Goal: Information Seeking & Learning: Find specific fact

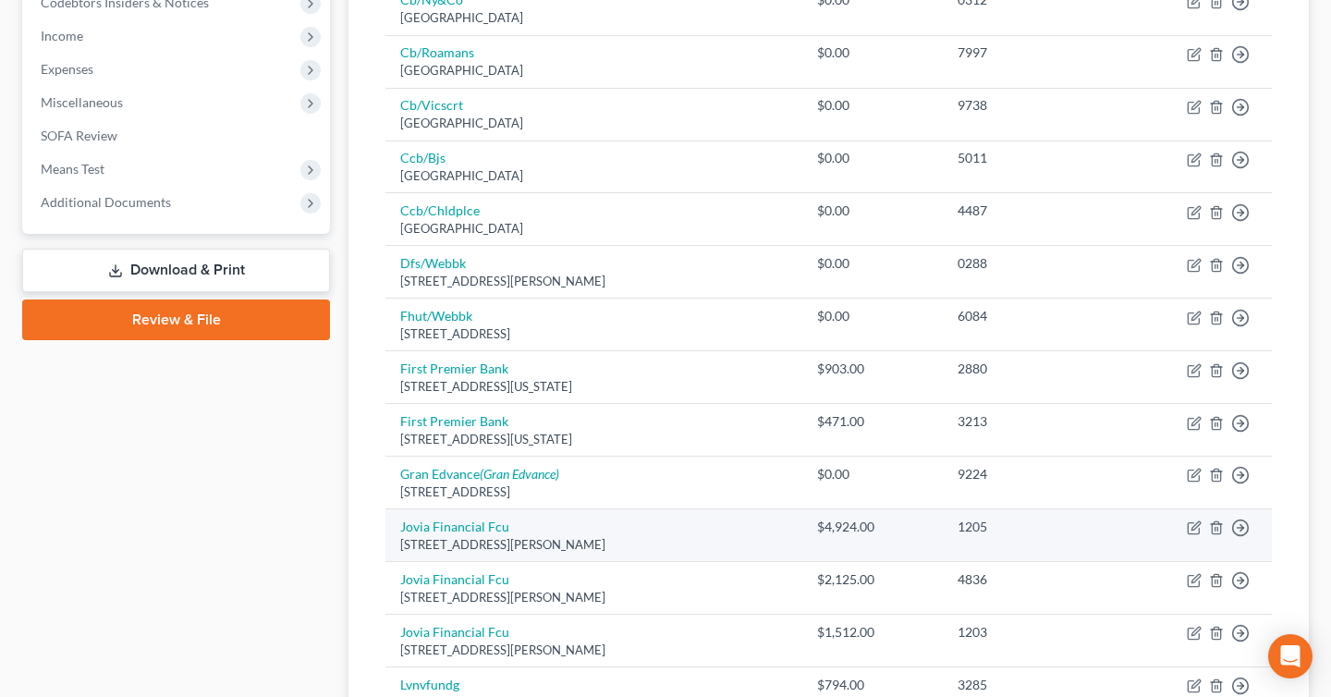
scroll to position [561, 0]
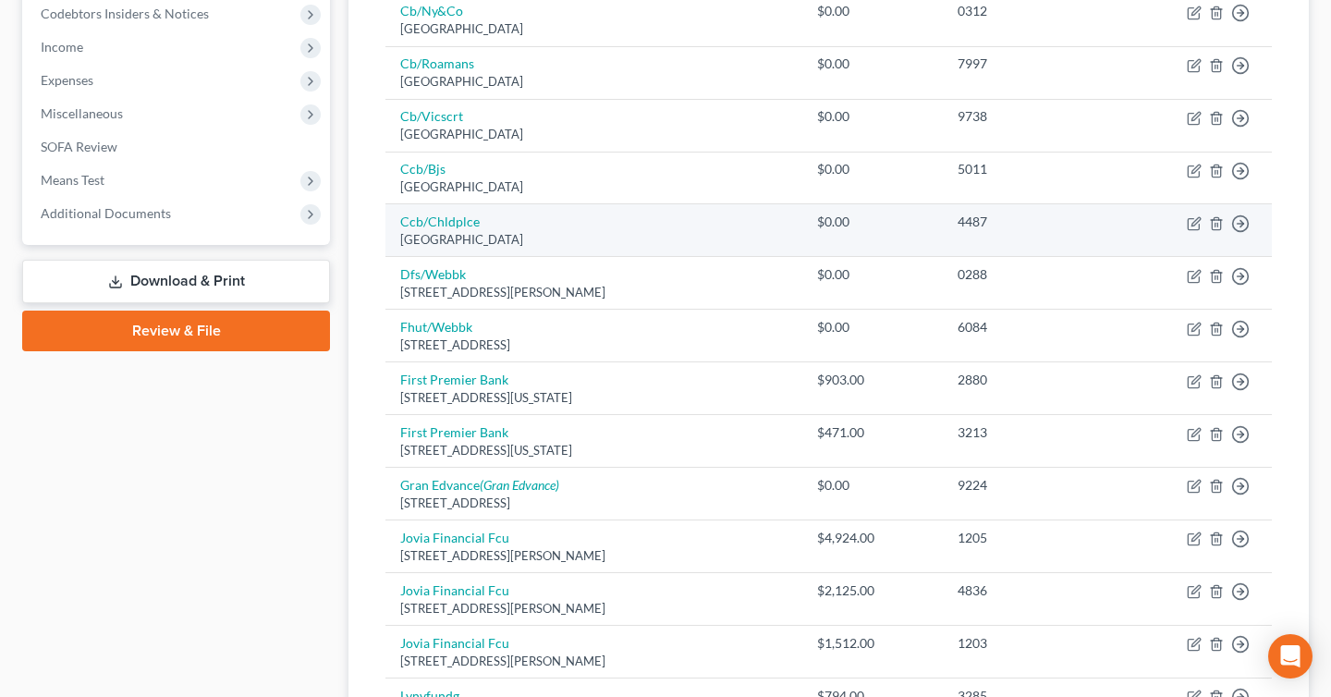
drag, startPoint x: 396, startPoint y: 218, endPoint x: 594, endPoint y: 248, distance: 200.9
click at [594, 248] on td "Ccb/Chldplce Po Box 182120, Columbus, OH 43218" at bounding box center [594, 230] width 417 height 53
copy td "Ccb/Chldplce Po Box 182120, Columbus, OH 43218"
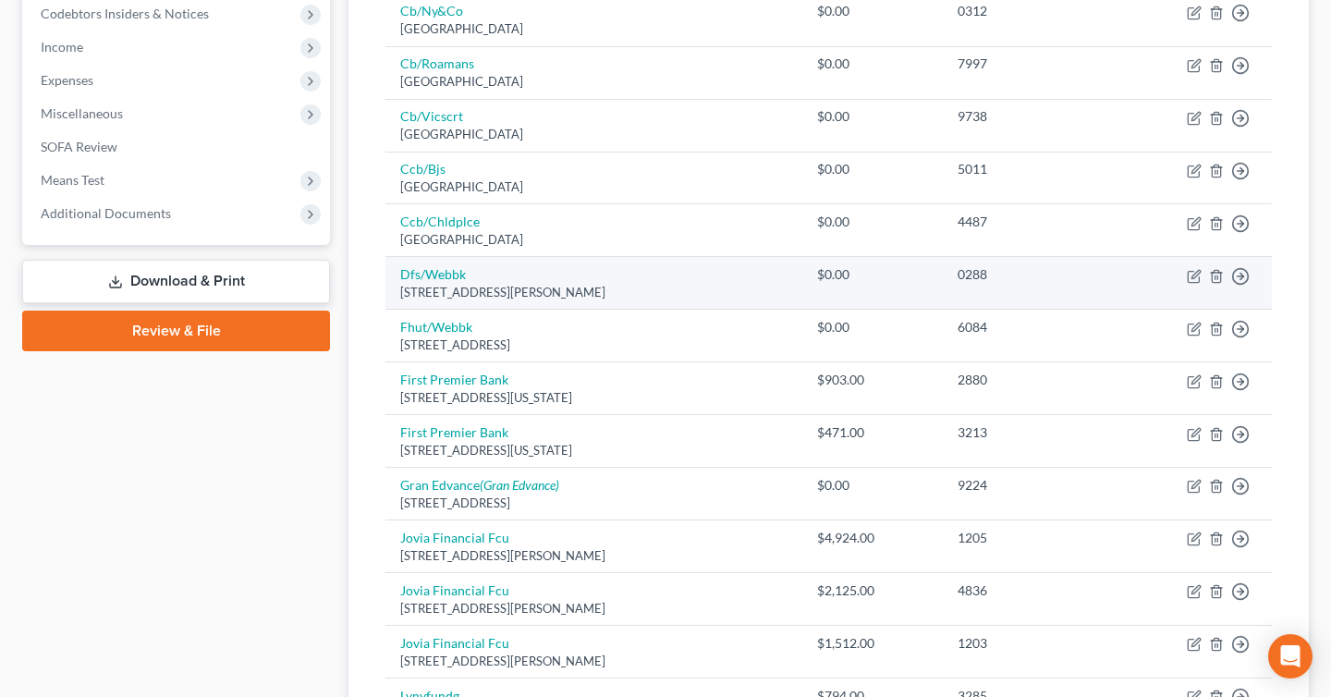
drag, startPoint x: 439, startPoint y: 294, endPoint x: 393, endPoint y: 270, distance: 52.1
click at [393, 270] on td "Dfs/Webbk 3500 Wadley Place Bldg A, Austin, TX 78728" at bounding box center [594, 283] width 417 height 53
copy td "Dfs/Webbk 3500 Wadley Place Bldg A, Austin, TX 78728"
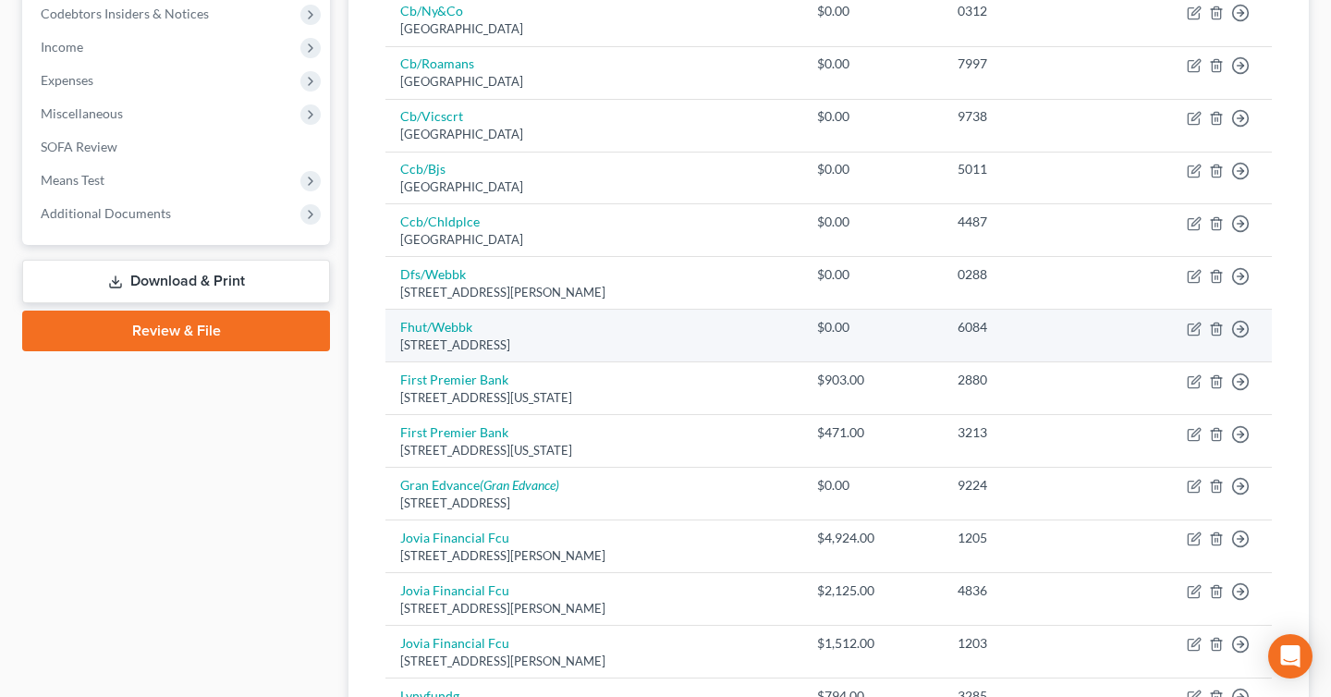
drag, startPoint x: 398, startPoint y: 321, endPoint x: 628, endPoint y: 360, distance: 233.4
click at [628, 360] on td "Fhut/Webbk 6250 Ridgewood Road, St Cloud, MN 56303" at bounding box center [594, 336] width 417 height 53
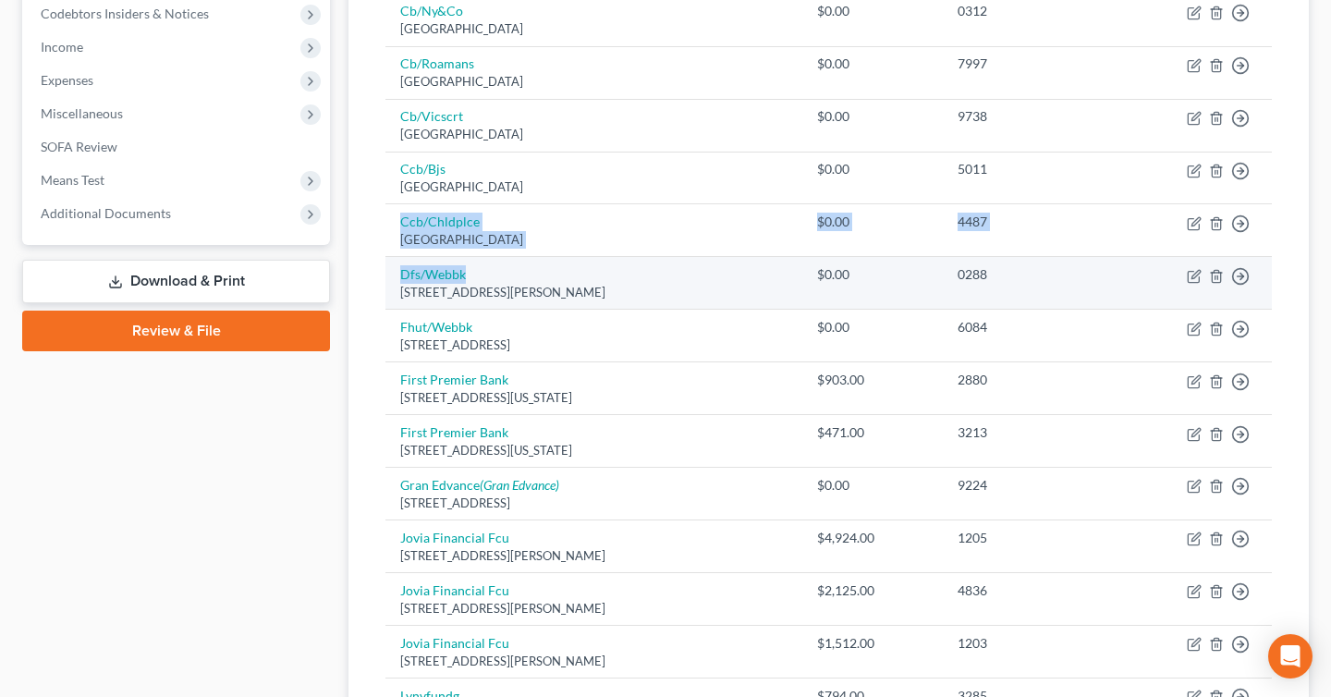
drag, startPoint x: 398, startPoint y: 222, endPoint x: 639, endPoint y: 273, distance: 245.7
click at [639, 273] on tbody "Andre Serpe & Kaufman 149 Main Street, Huntington, NY 11743 $0.00 Move to D Mov…" at bounding box center [829, 537] width 887 height 1614
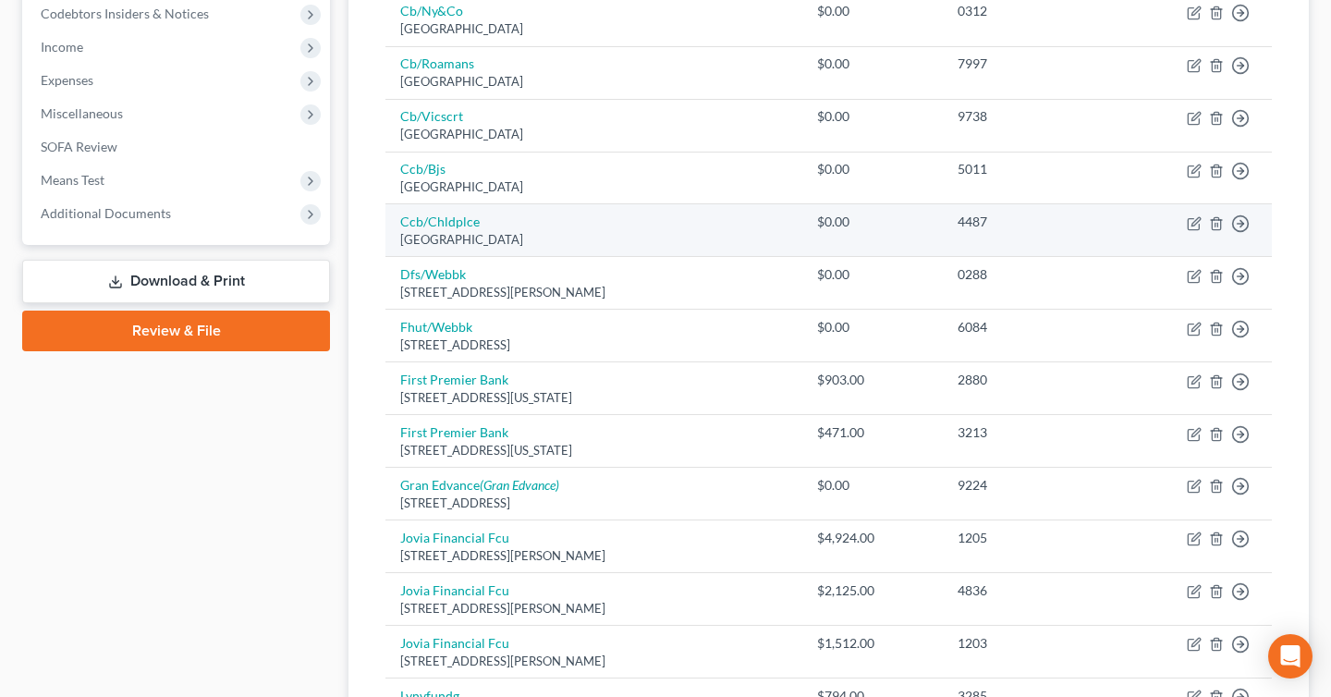
click at [616, 254] on td "Ccb/Chldplce Po Box 182120, Columbus, OH 43218" at bounding box center [594, 230] width 417 height 53
drag, startPoint x: 608, startPoint y: 228, endPoint x: 404, endPoint y: 229, distance: 204.3
click at [404, 229] on td "Ccb/Chldplce Po Box 182120, Columbus, OH 43218" at bounding box center [594, 230] width 417 height 53
drag, startPoint x: 606, startPoint y: 239, endPoint x: 398, endPoint y: 222, distance: 208.7
click at [398, 222] on td "Ccb/Chldplce Po Box 182120, Columbus, OH 43218" at bounding box center [594, 230] width 417 height 53
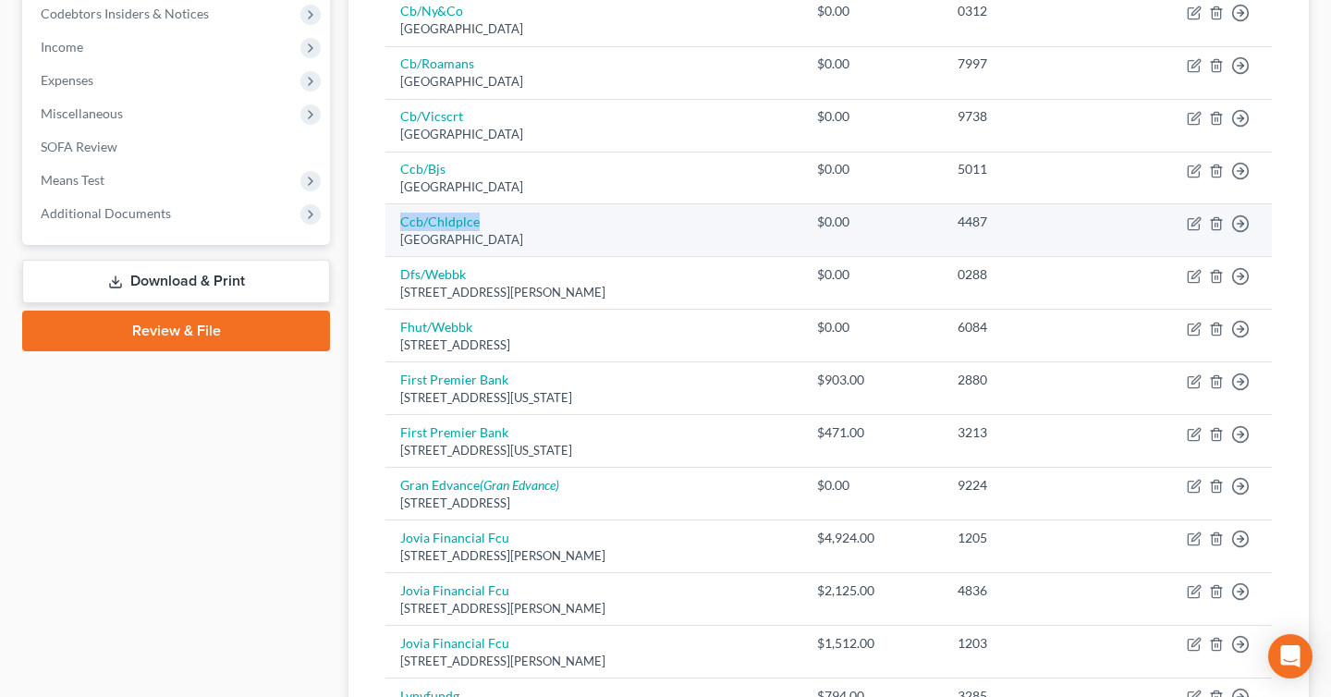
copy td "Ccb/Chldplce Po Box 182120, Columbus, OH 43218"
drag, startPoint x: 606, startPoint y: 239, endPoint x: 386, endPoint y: 214, distance: 221.4
click at [386, 214] on td "Ccb/Chldplce Po Box 182120, Columbus, OH 43218" at bounding box center [594, 230] width 417 height 53
copy td "Ccb/Chldplce Po Box 182120, Columbus, OH 43218"
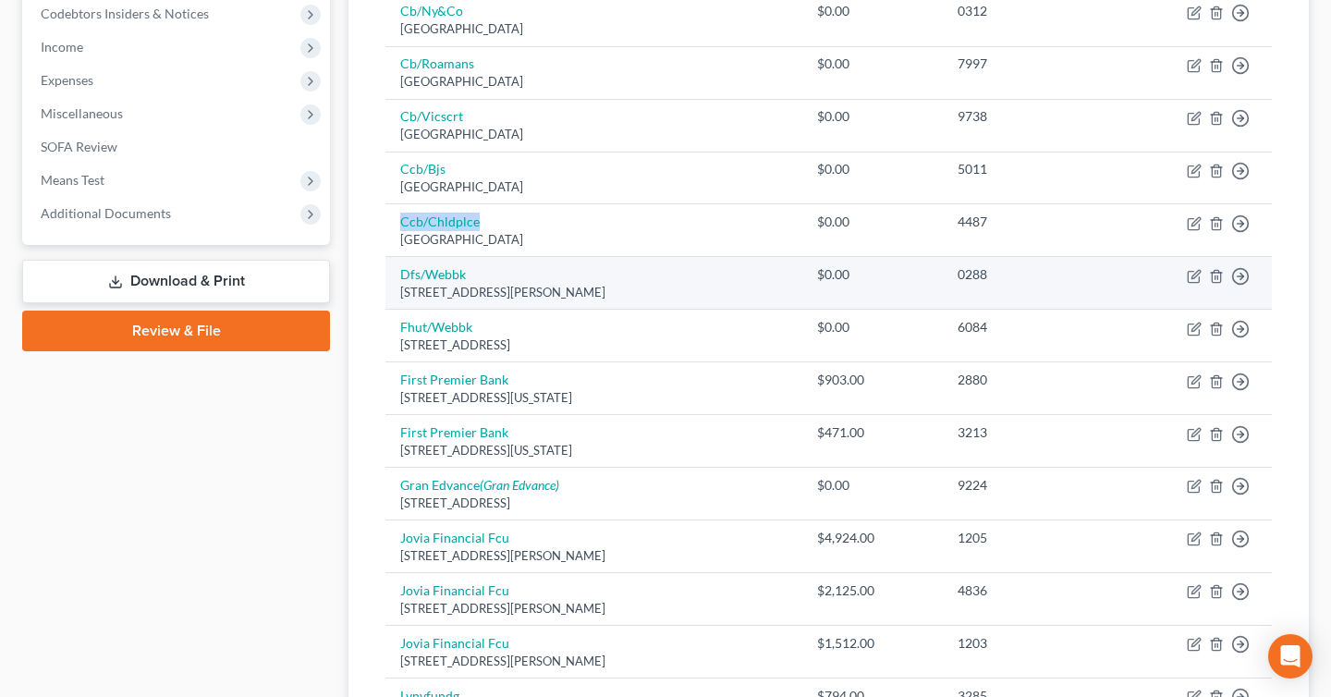
drag, startPoint x: 643, startPoint y: 292, endPoint x: 391, endPoint y: 271, distance: 253.3
click at [391, 271] on td "Dfs/Webbk 3500 Wadley Place Bldg A, Austin, TX 78728" at bounding box center [594, 283] width 417 height 53
copy td "Dfs/Webbk 3500 Wadley Place Bldg A, Austin, TX 78728"
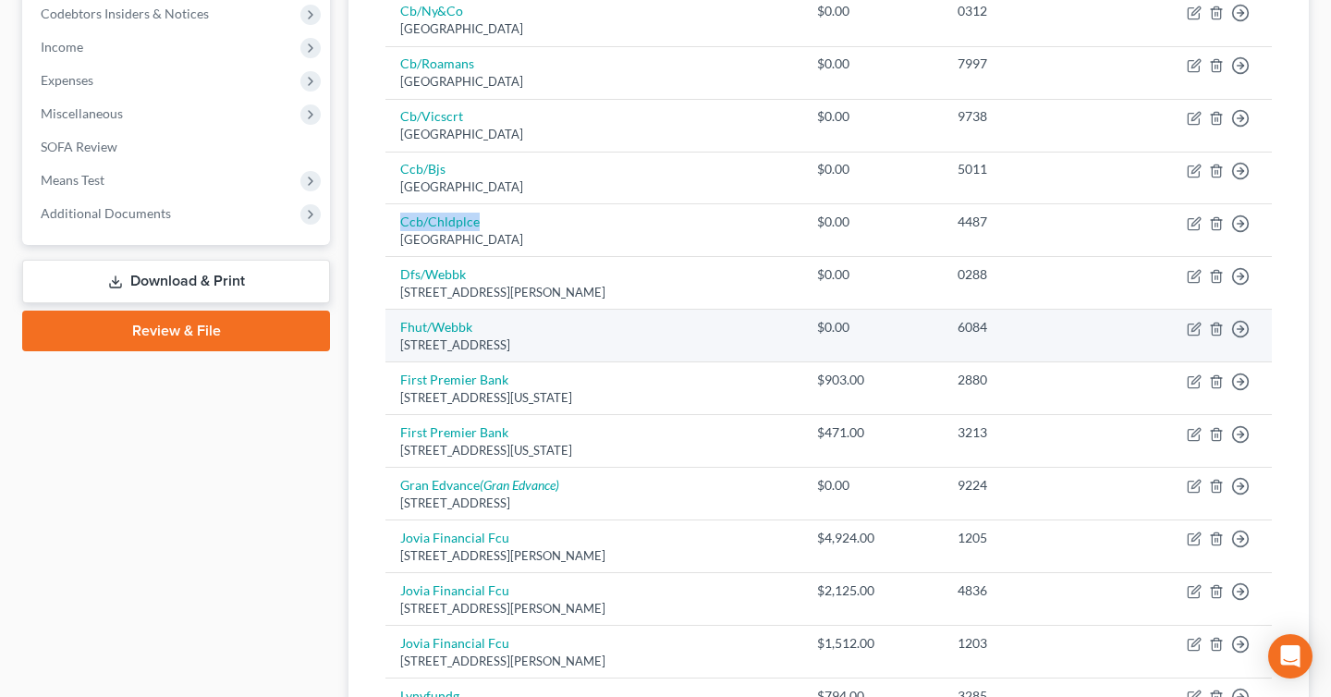
drag, startPoint x: 397, startPoint y: 320, endPoint x: 645, endPoint y: 355, distance: 251.1
click at [645, 355] on td "Fhut/Webbk 6250 Ridgewood Road, St Cloud, MN 56303" at bounding box center [594, 336] width 417 height 53
copy td "Fhut/Webbk 6250 Ridgewood Road, St Cloud, MN 56303"
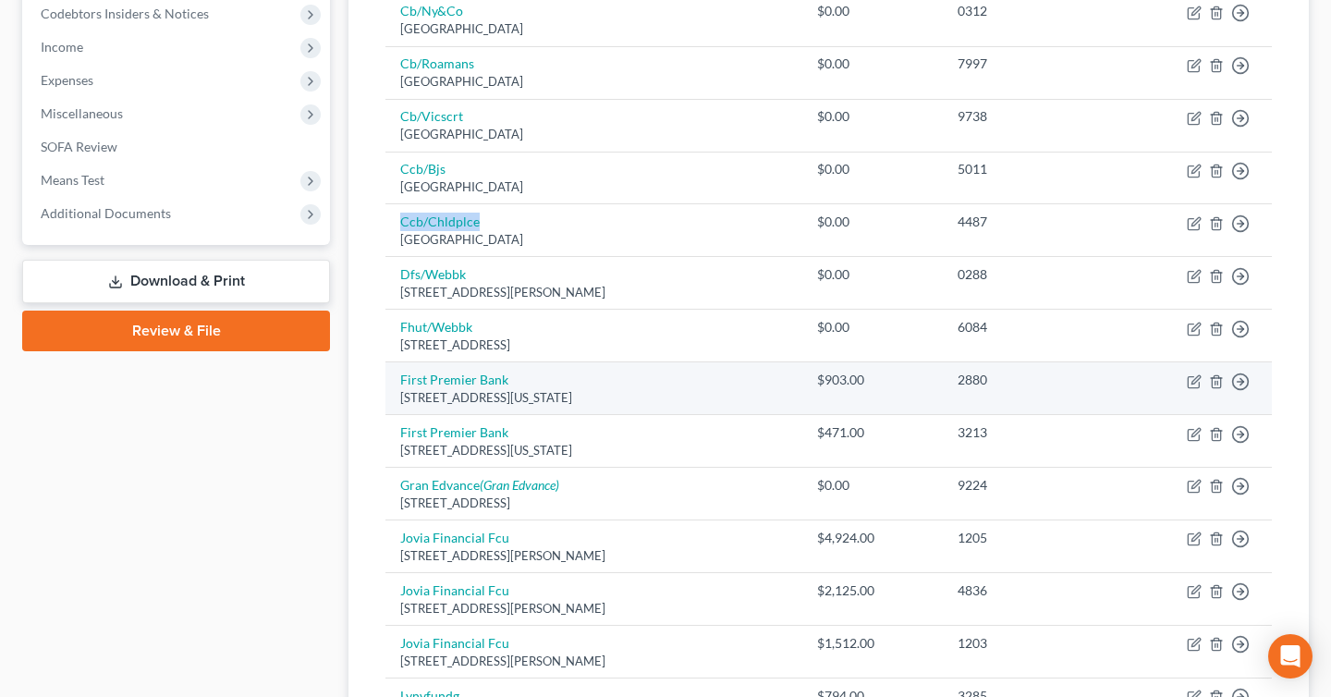
drag, startPoint x: 397, startPoint y: 377, endPoint x: 631, endPoint y: 408, distance: 236.8
click at [631, 408] on td "First Premier Bank 601 S Minnesota Ave, Sioux Falls, SD 57104" at bounding box center [594, 388] width 417 height 53
copy td "First Premier Bank 601 S Minnesota Ave, Sioux Falls, SD 57104"
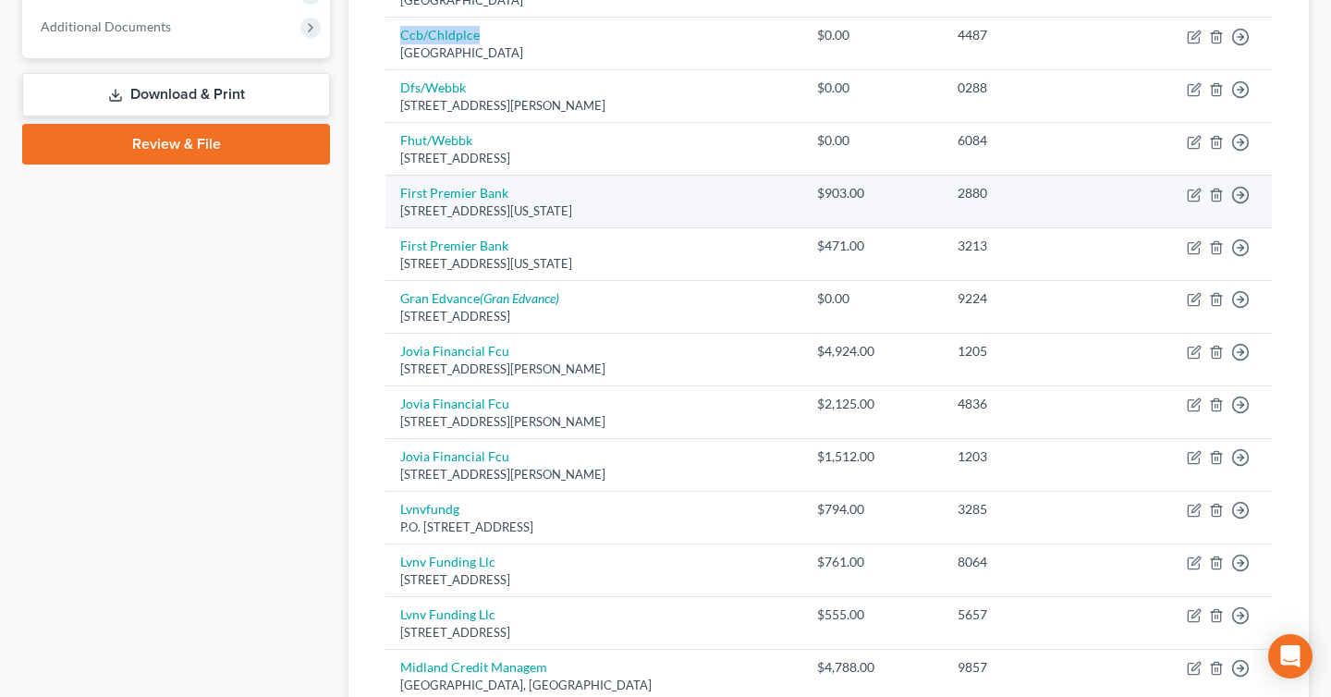
scroll to position [753, 0]
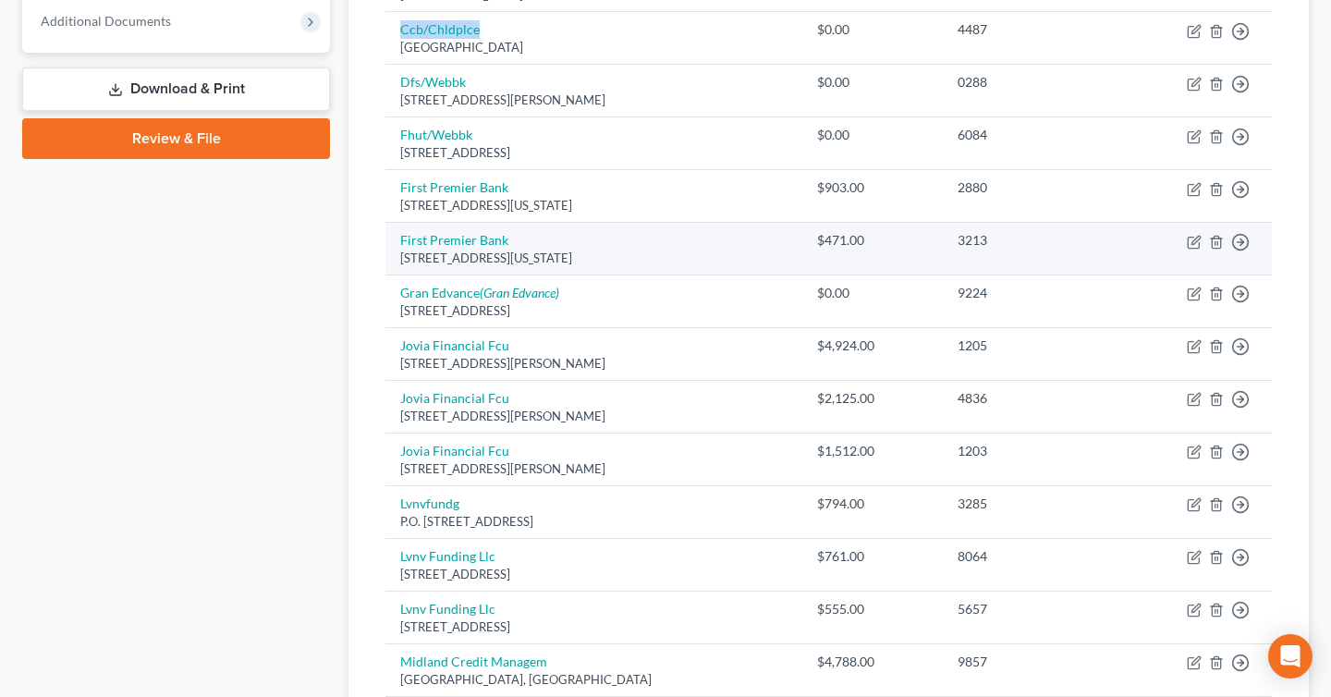
drag, startPoint x: 394, startPoint y: 242, endPoint x: 648, endPoint y: 251, distance: 254.4
click at [648, 251] on td "First Premier Bank 601 S Minnesota Ave, Sioux Falls, SD 57104" at bounding box center [594, 249] width 417 height 53
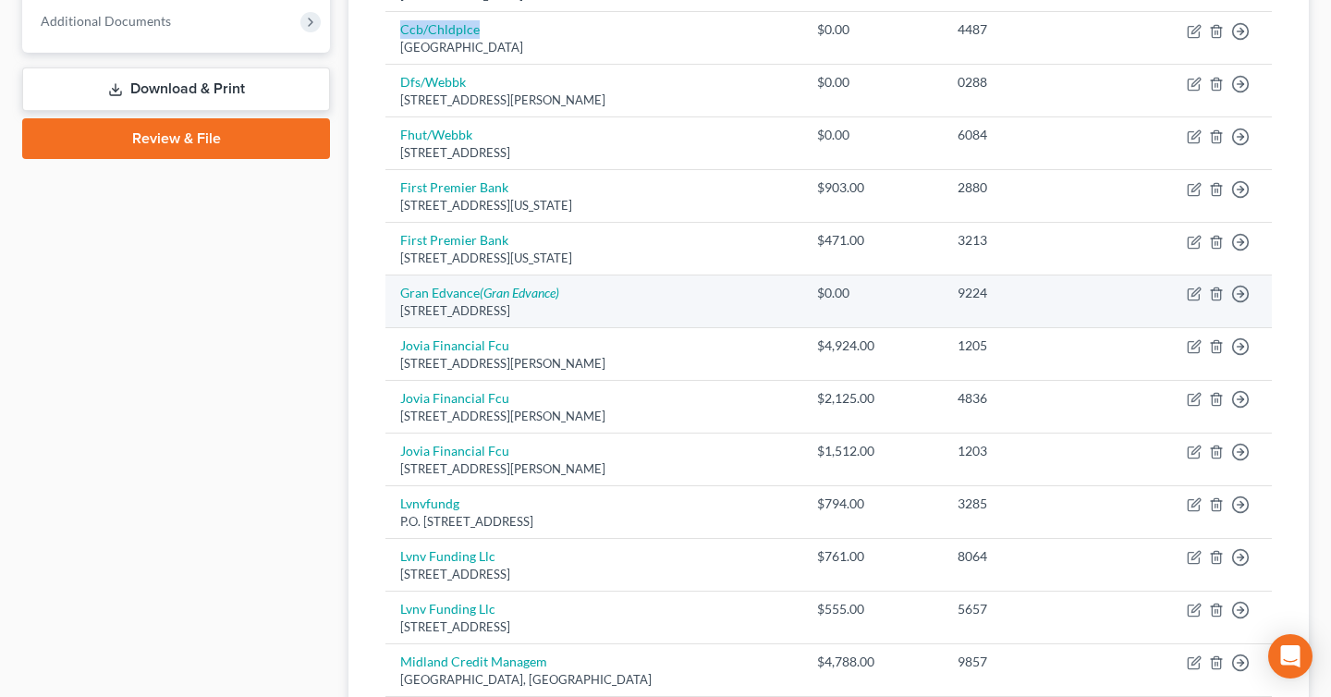
drag, startPoint x: 393, startPoint y: 281, endPoint x: 585, endPoint y: 311, distance: 194.6
click at [585, 311] on td "Gran Edvance (Gran Edvance) Po Box 3420, Concord, NH 03302" at bounding box center [594, 301] width 417 height 53
copy td "Gran Edvance (Gran Edvance) Po Box 3420, Concord, NH 03302"
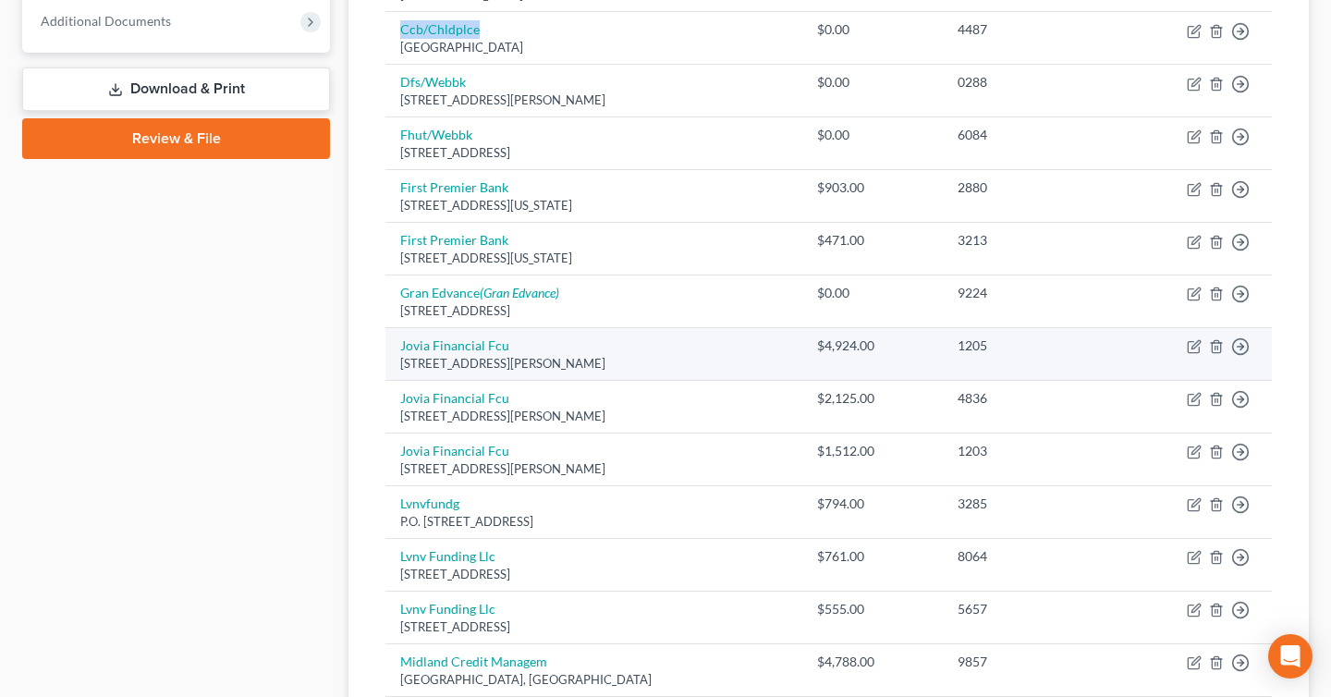
drag, startPoint x: 395, startPoint y: 337, endPoint x: 641, endPoint y: 363, distance: 247.3
click at [641, 363] on td "Jovia Financial Fcu 264 E Merrick Rd, Valley Stream, NY 11580" at bounding box center [594, 354] width 417 height 53
copy td "Jovia Financial Fcu 264 E Merrick Rd, Valley Stream, NY 11580"
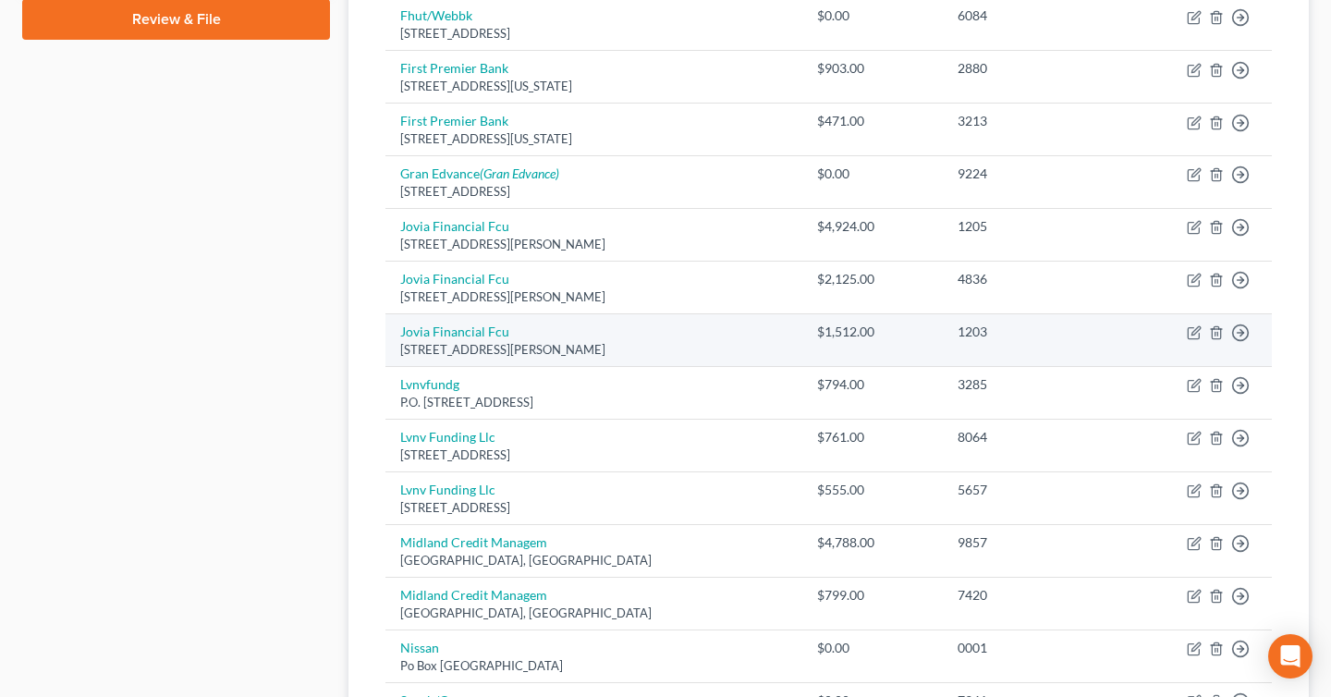
scroll to position [875, 0]
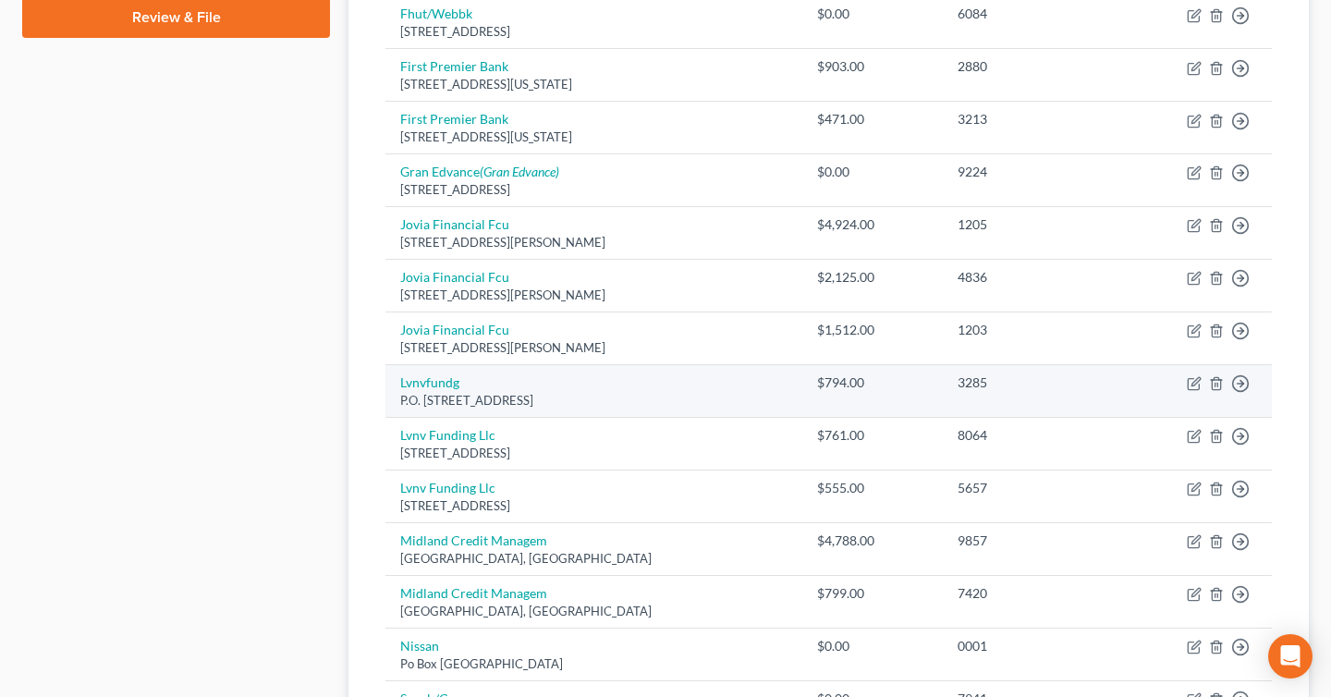
drag, startPoint x: 395, startPoint y: 378, endPoint x: 600, endPoint y: 408, distance: 207.4
click at [600, 408] on td "Lvnvfundg P.O. Box 10584, Greenville, SC 29603" at bounding box center [594, 391] width 417 height 53
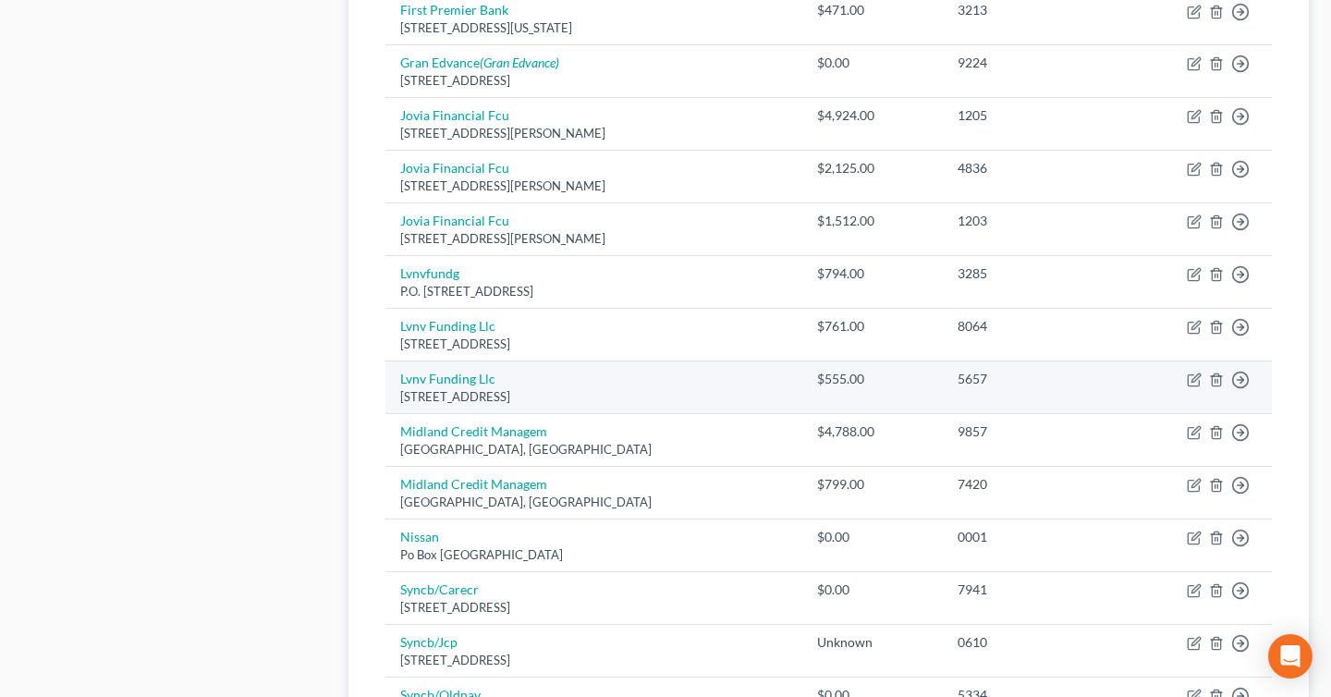
scroll to position [991, 0]
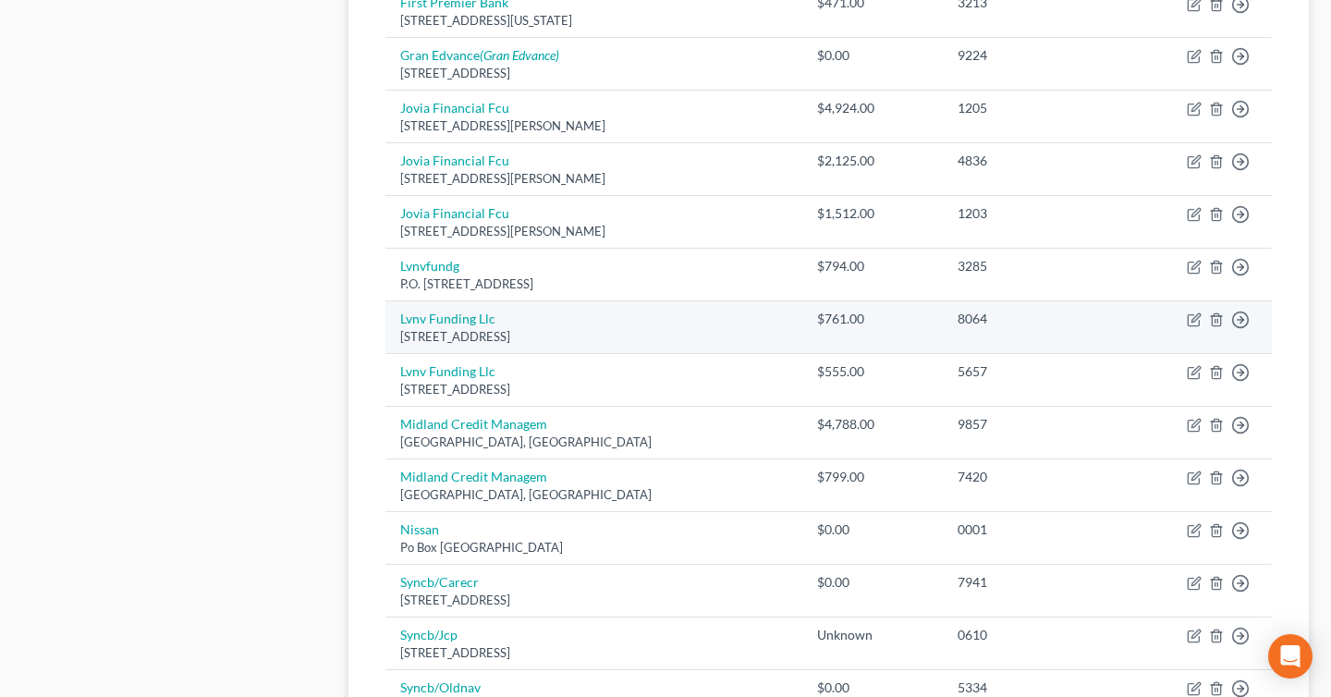
drag, startPoint x: 391, startPoint y: 314, endPoint x: 613, endPoint y: 345, distance: 224.0
click at [613, 345] on td "Lvnv Funding Llc Po Box 10497, Greenville, SC 29603" at bounding box center [594, 327] width 417 height 53
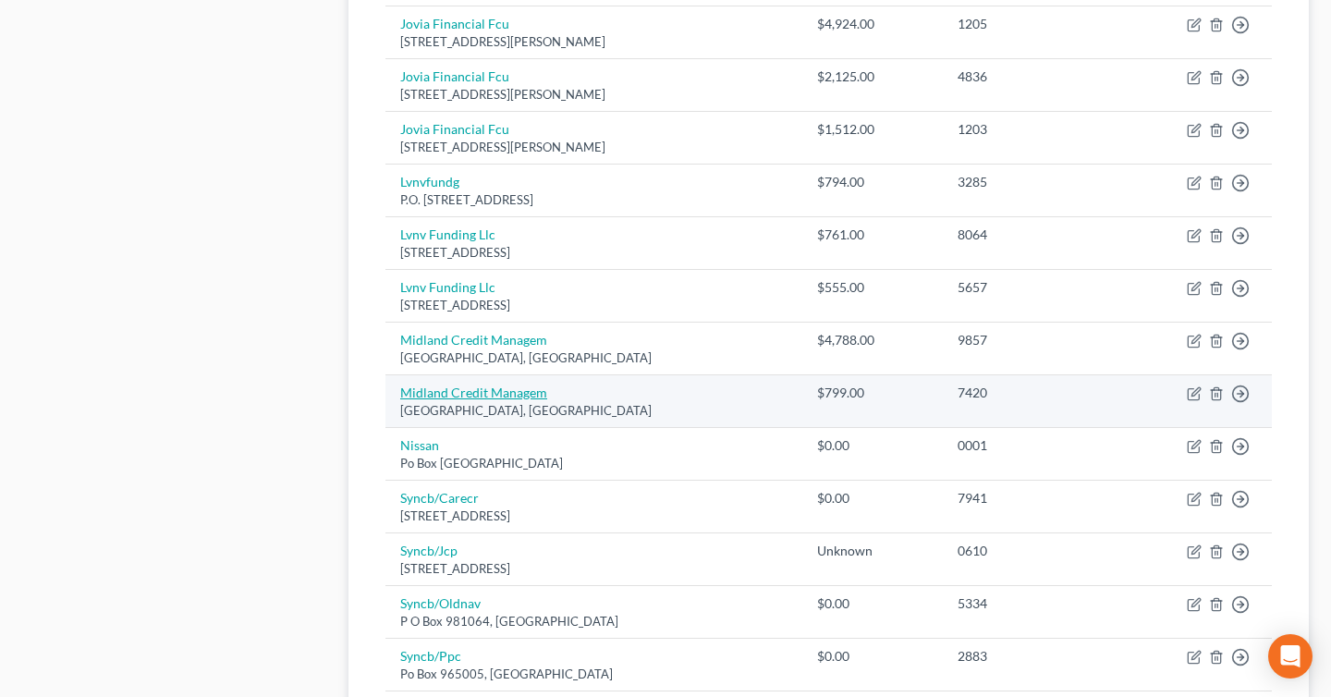
scroll to position [1077, 0]
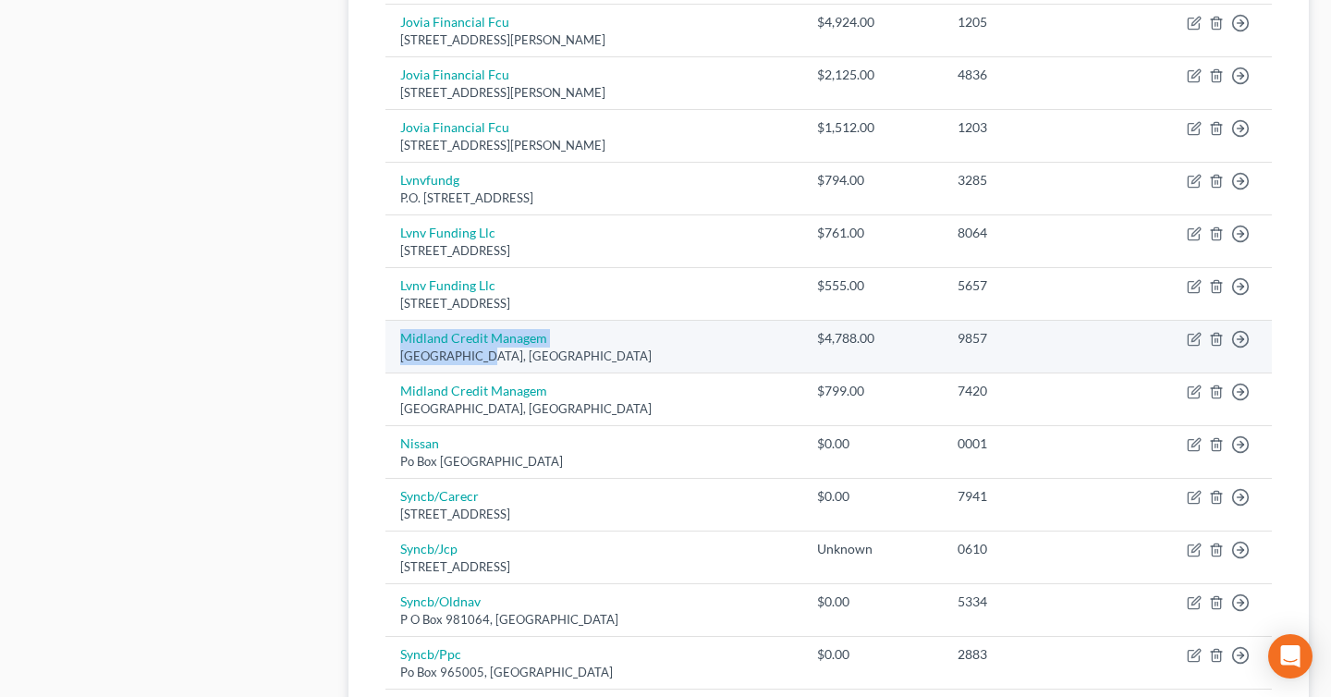
drag, startPoint x: 398, startPoint y: 335, endPoint x: 510, endPoint y: 365, distance: 115.9
click at [510, 365] on td "Midland Credit Managem San Diego, CA" at bounding box center [594, 347] width 417 height 53
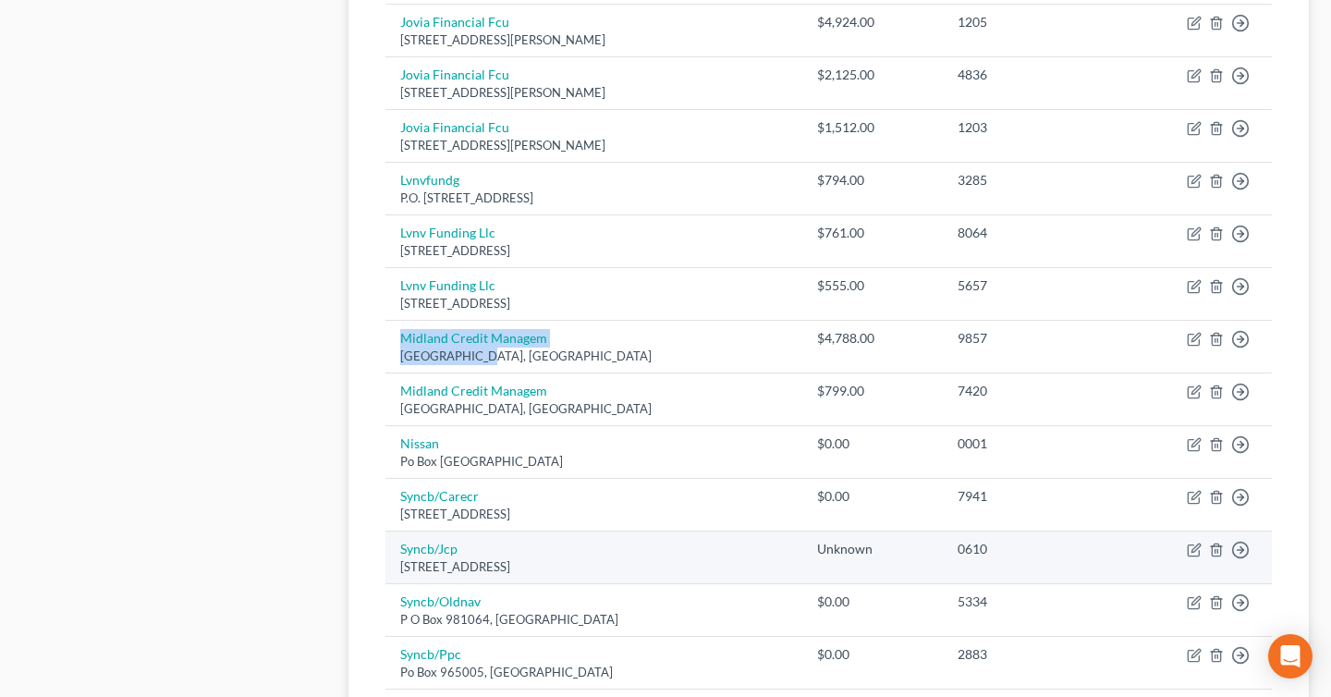
scroll to position [1157, 0]
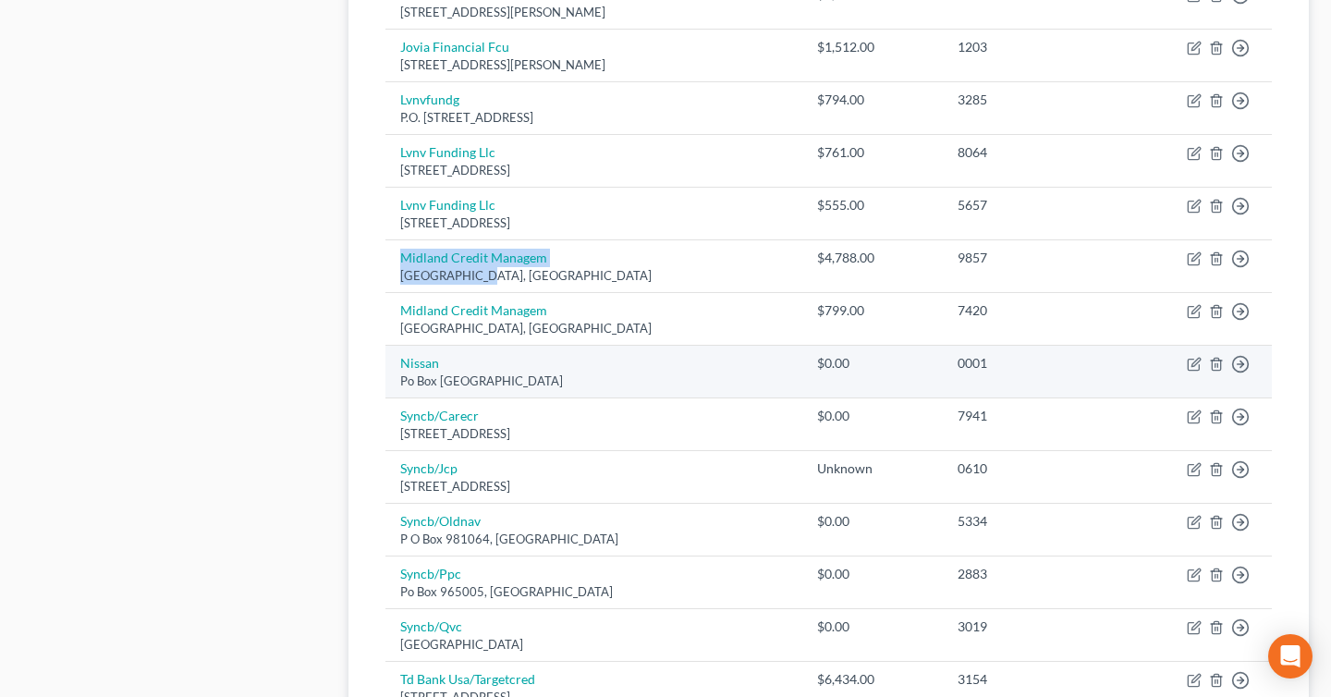
drag, startPoint x: 397, startPoint y: 354, endPoint x: 580, endPoint y: 382, distance: 185.1
click at [580, 382] on td "Nissan Po Box 660360, Dallas, TX 75266" at bounding box center [594, 372] width 417 height 53
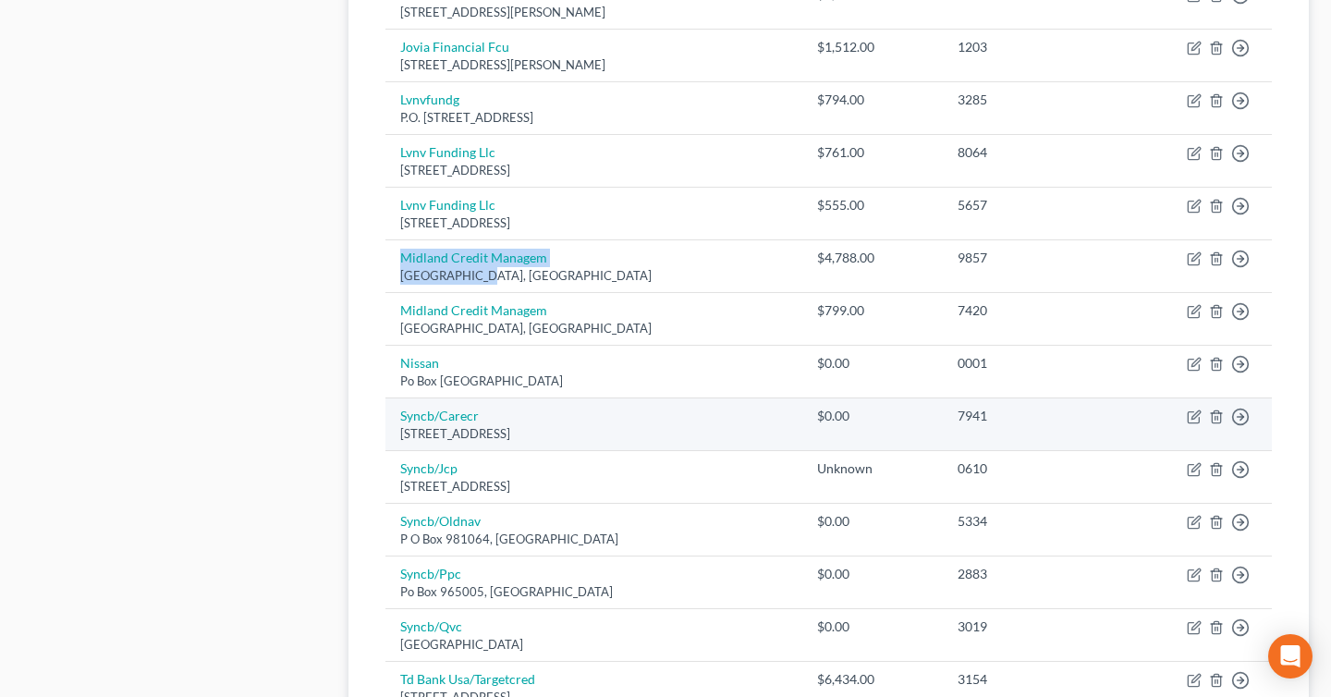
drag, startPoint x: 397, startPoint y: 416, endPoint x: 599, endPoint y: 440, distance: 203.9
click at [599, 440] on td "Syncb/Carecr Po Box 981439, El Paso, TX 79998" at bounding box center [594, 424] width 417 height 53
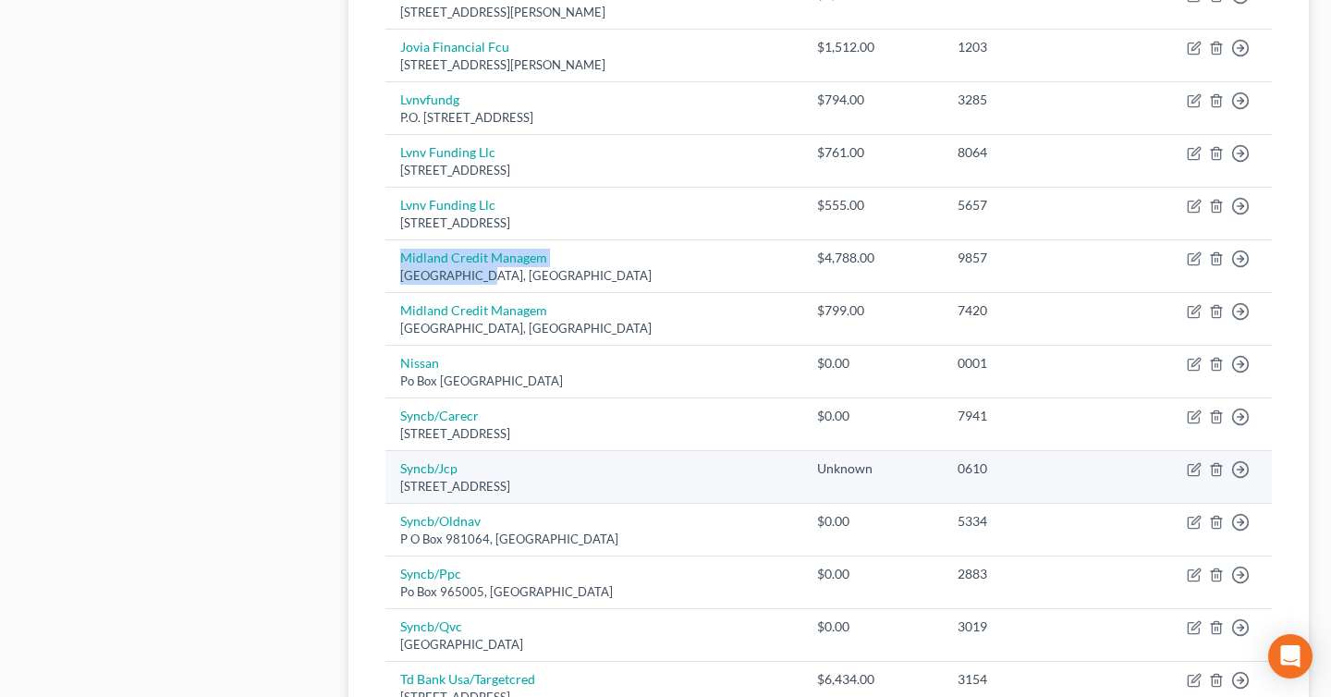
drag, startPoint x: 392, startPoint y: 462, endPoint x: 596, endPoint y: 491, distance: 206.3
click at [596, 491] on td "Syncb/Jcp Po Box 981131, El Paso, TX 79998" at bounding box center [594, 476] width 417 height 53
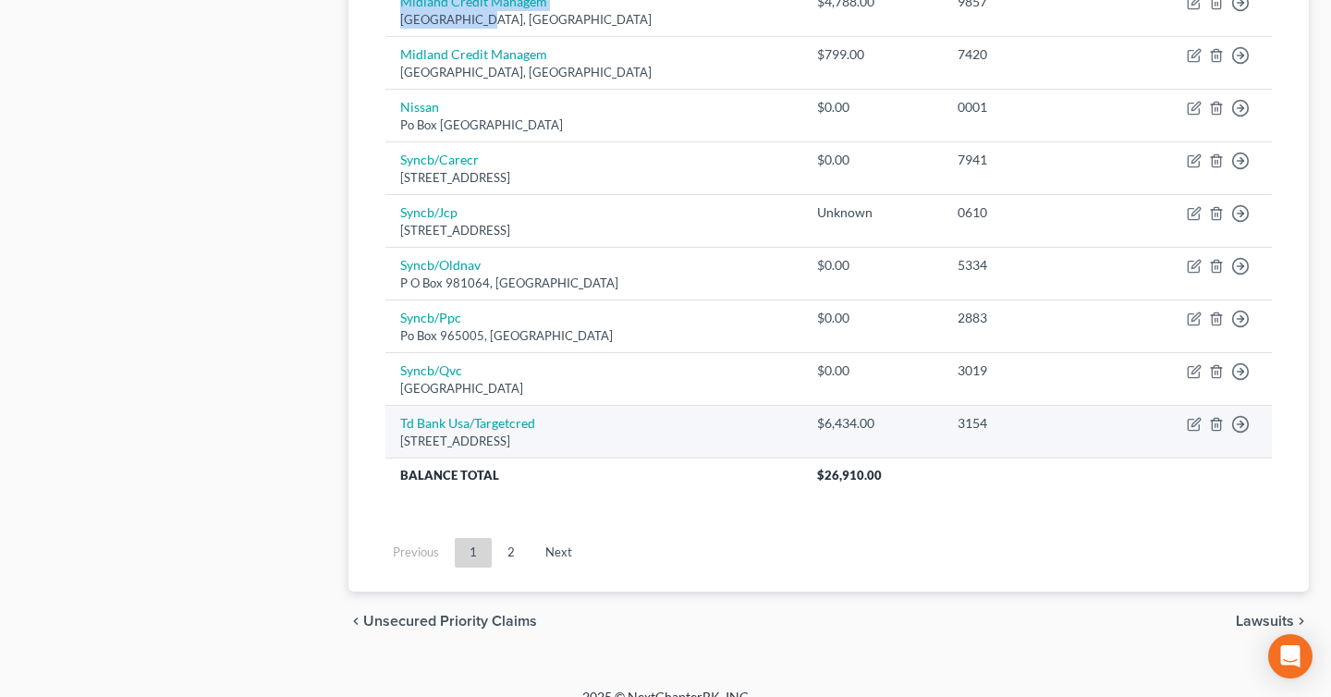
scroll to position [1437, 0]
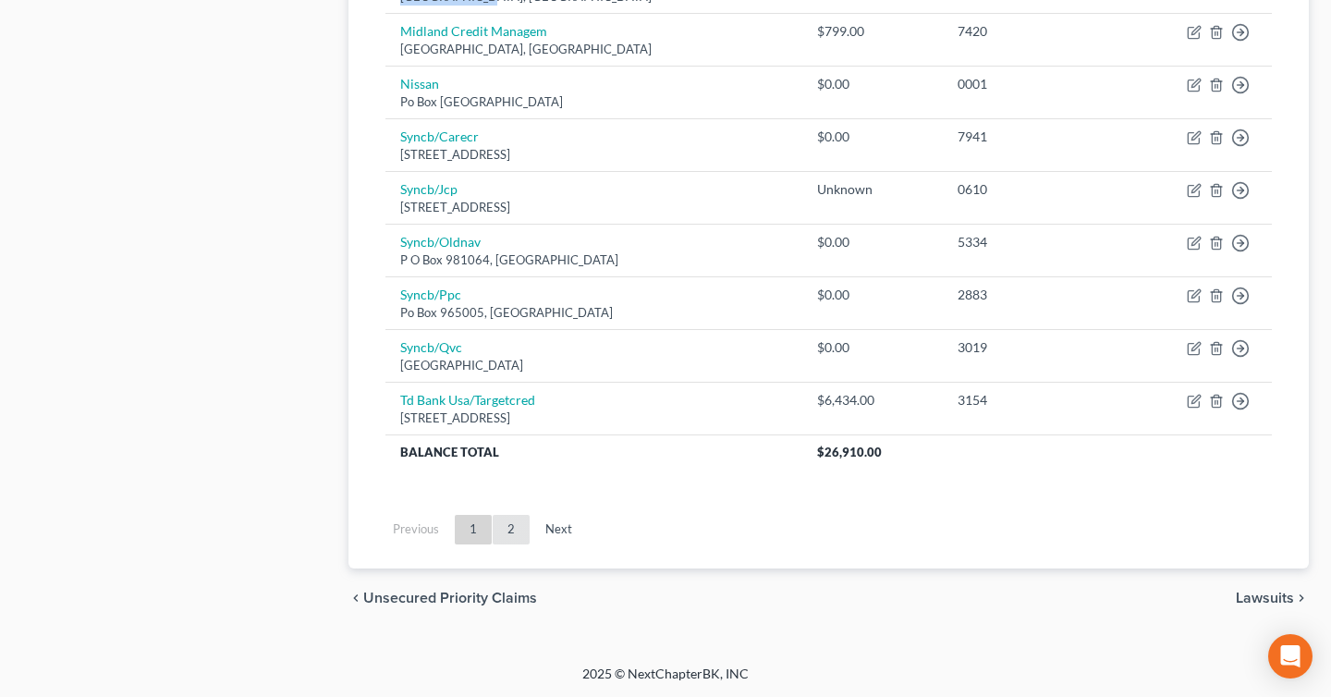
click at [518, 531] on link "2" at bounding box center [511, 530] width 37 height 30
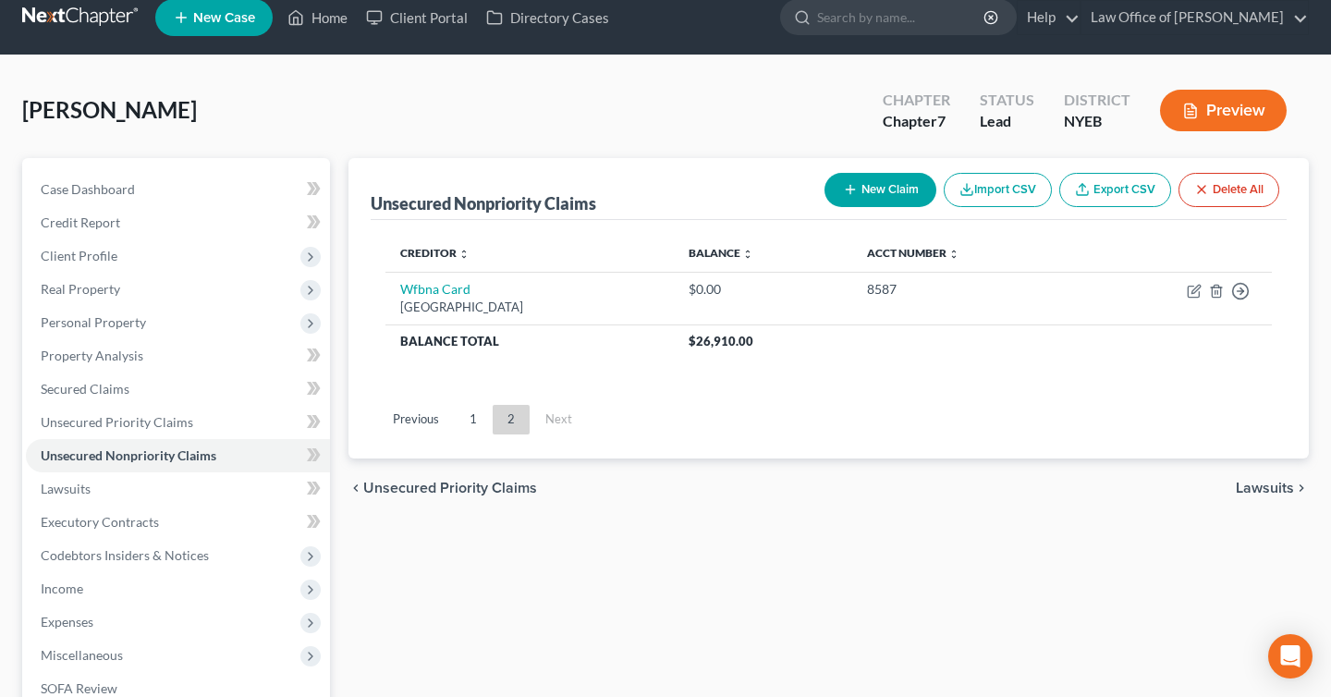
scroll to position [16, 0]
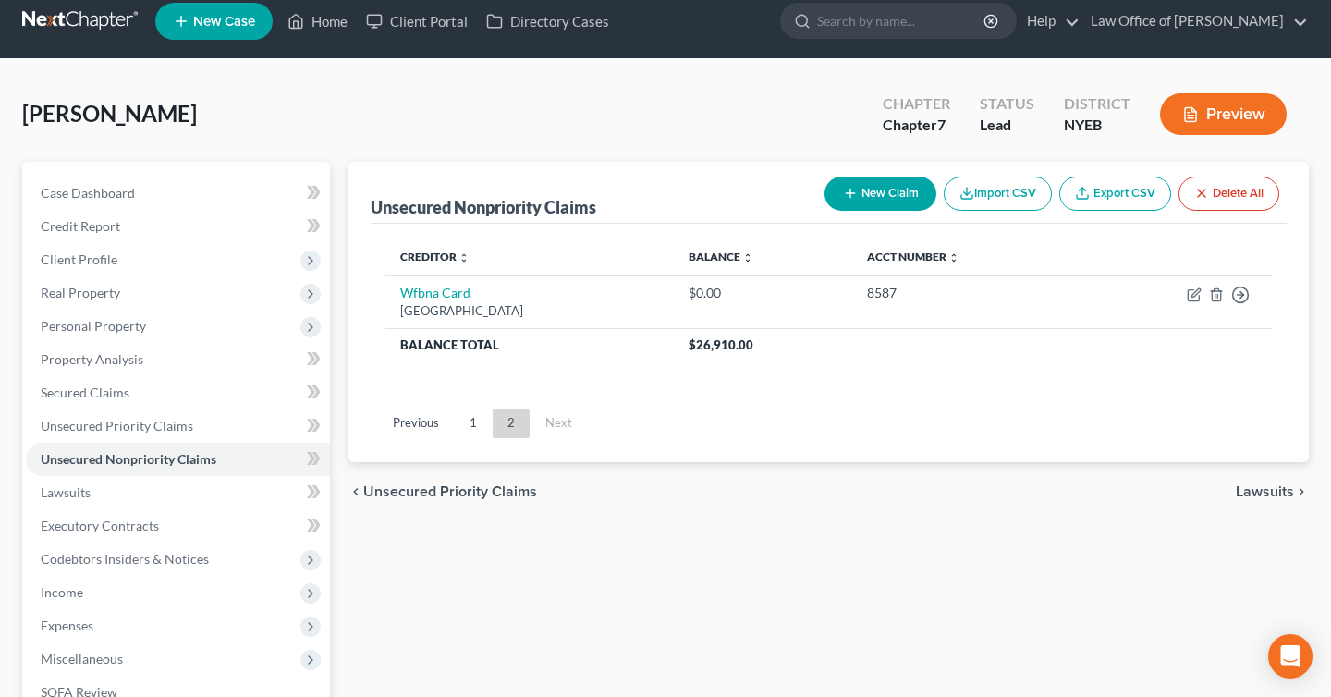
click at [105, 25] on link at bounding box center [81, 21] width 118 height 33
